Goal: Find specific page/section: Find specific page/section

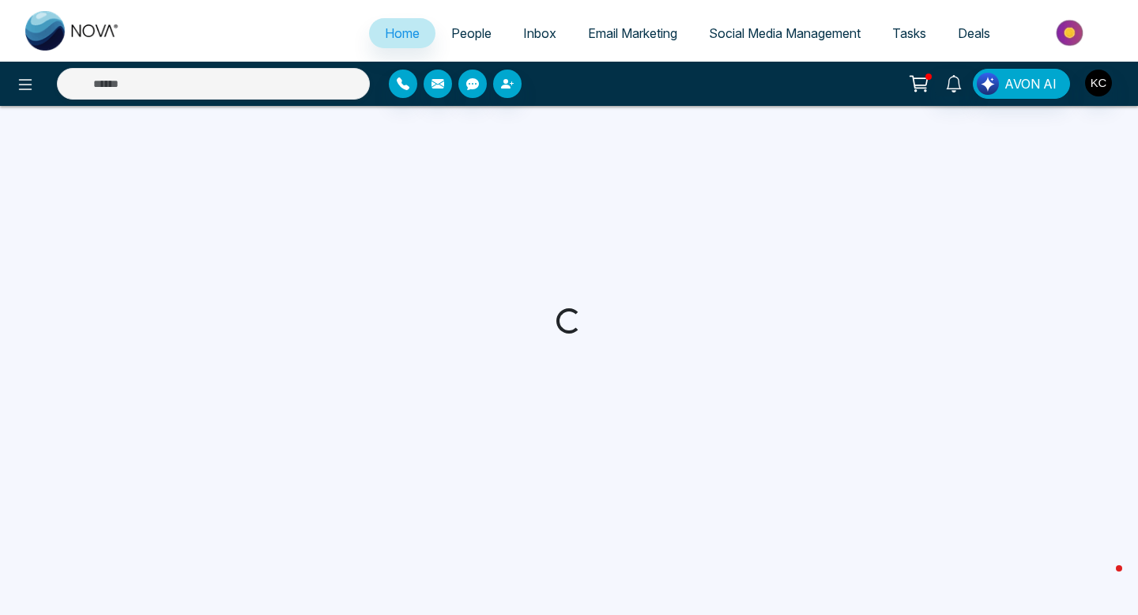
select select "*"
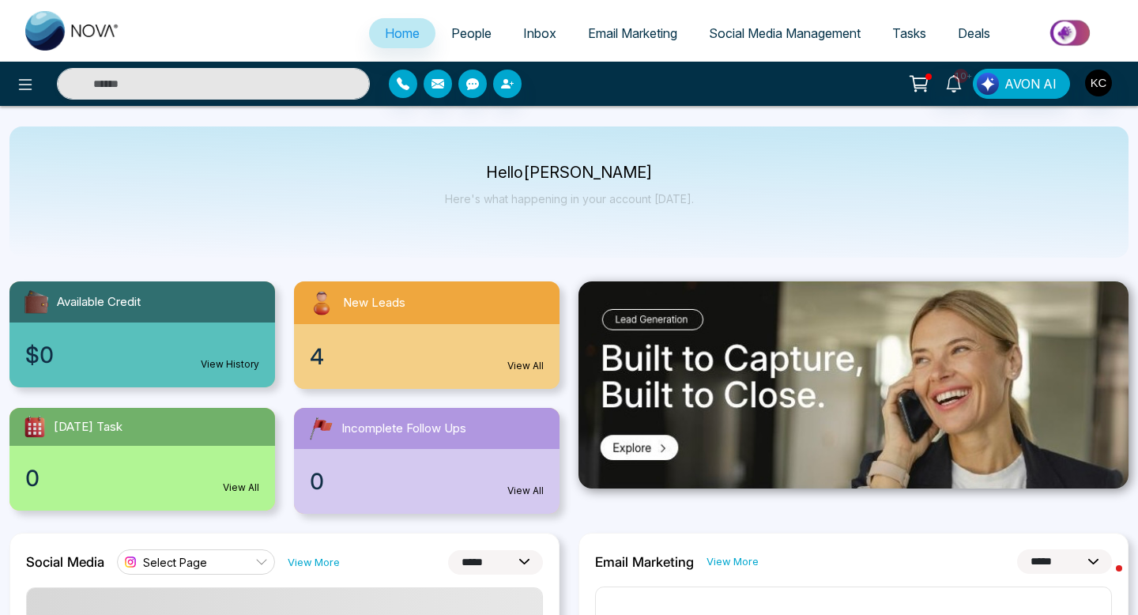
click at [514, 363] on link "View All" at bounding box center [525, 366] width 36 height 14
